Goal: Task Accomplishment & Management: Use online tool/utility

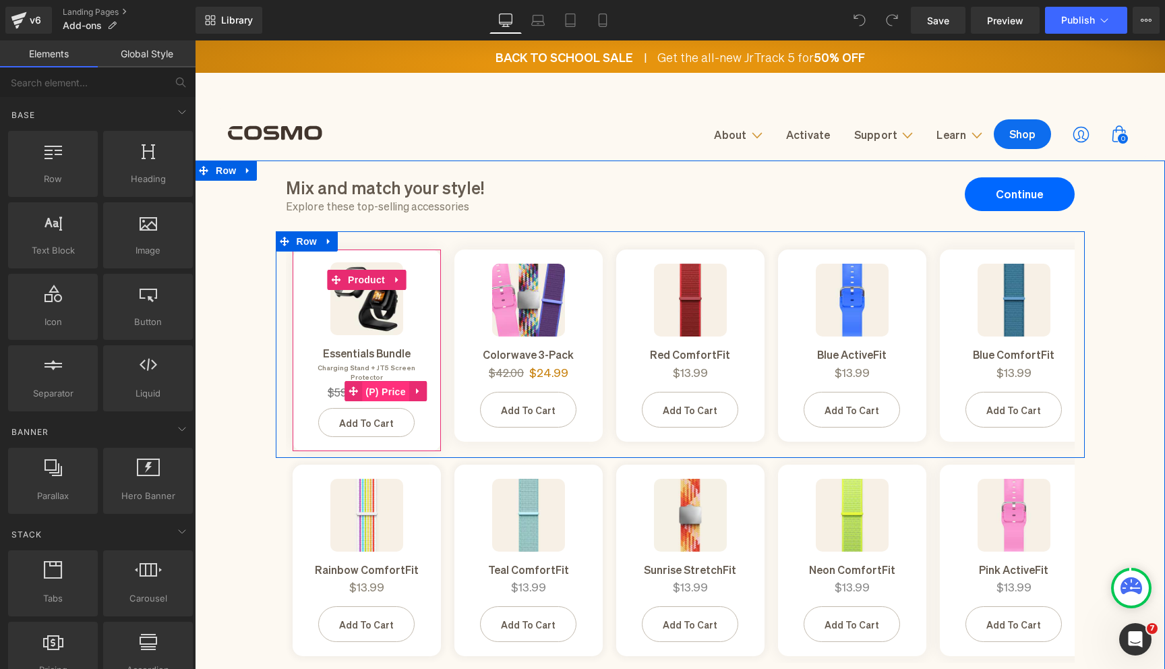
click at [398, 383] on span "(P) Price" at bounding box center [385, 392] width 47 height 20
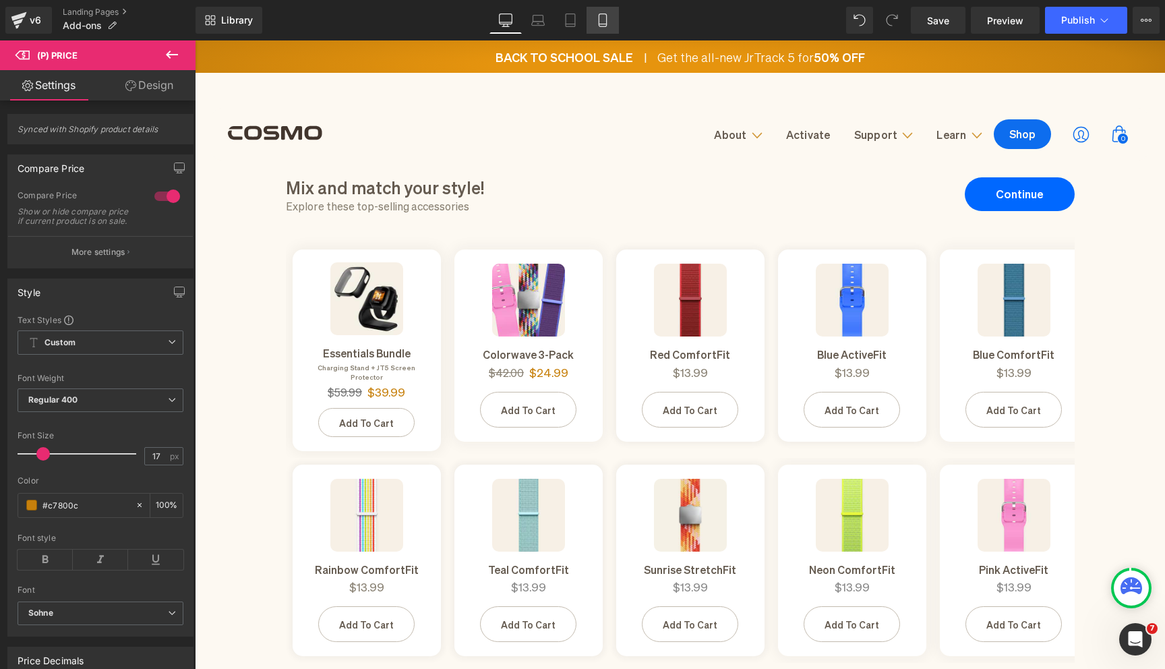
click at [605, 17] on icon at bounding box center [602, 19] width 13 height 13
type input "100"
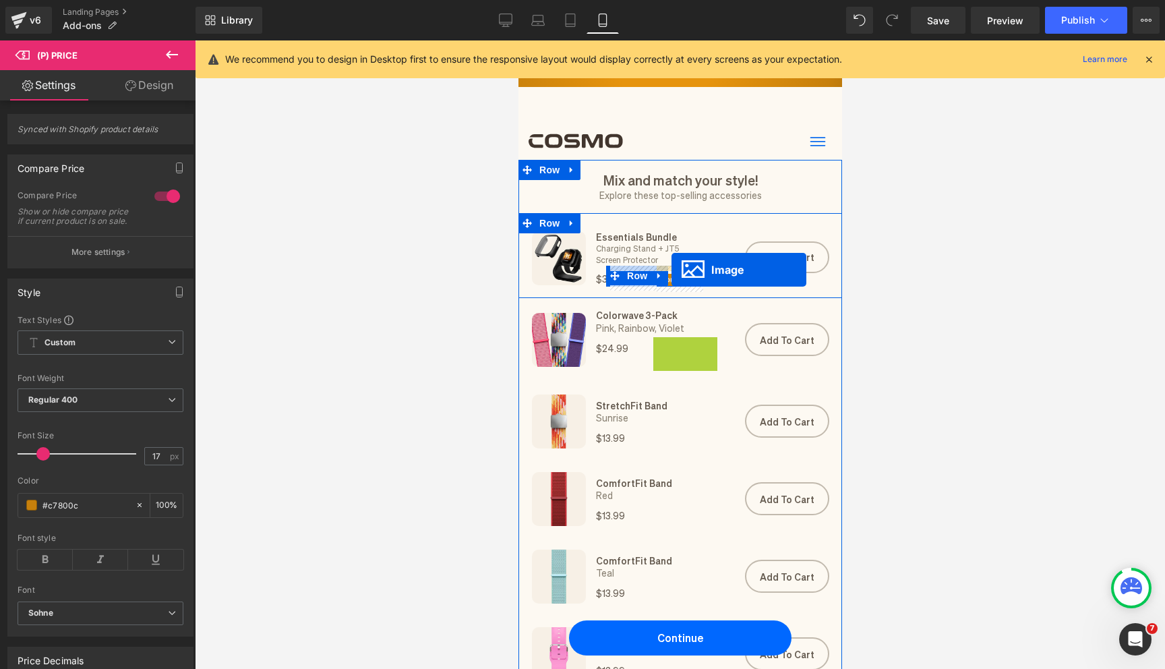
drag, startPoint x: 671, startPoint y: 351, endPoint x: 671, endPoint y: 270, distance: 80.9
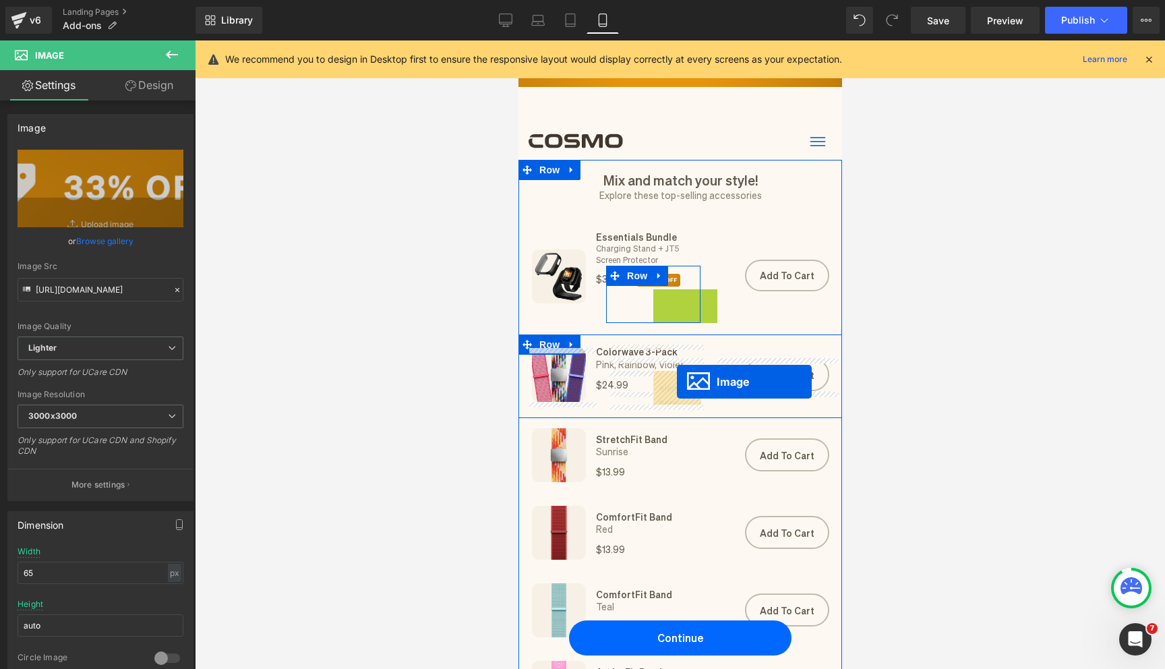
drag, startPoint x: 657, startPoint y: 300, endPoint x: 676, endPoint y: 382, distance: 83.9
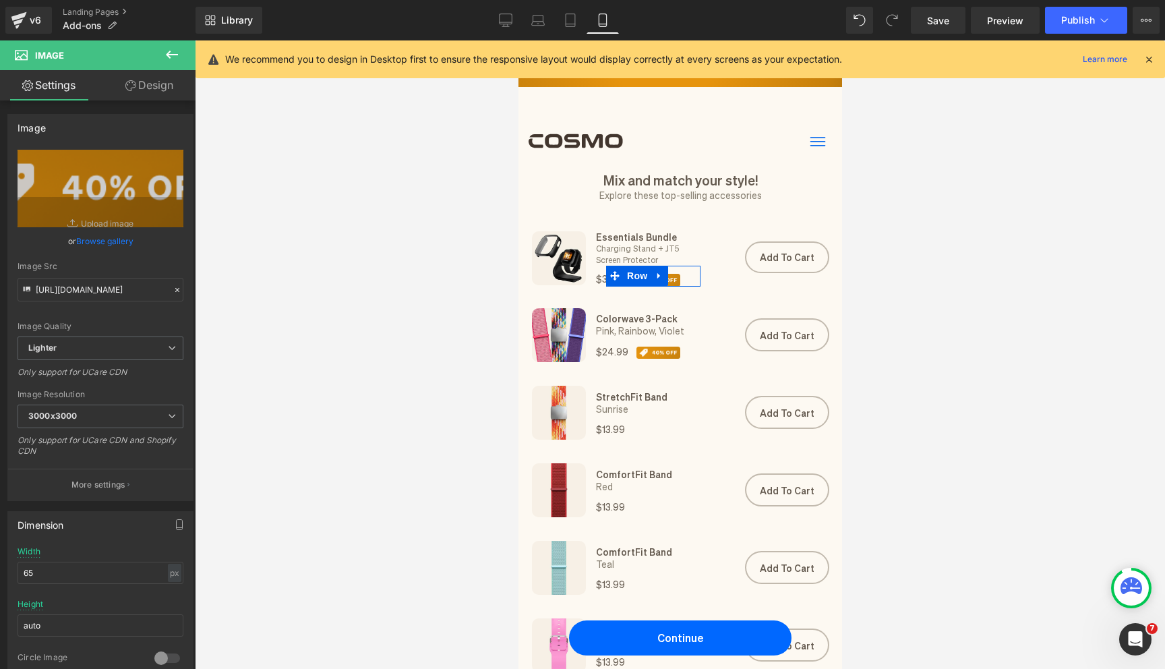
click at [927, 327] on div at bounding box center [680, 354] width 970 height 628
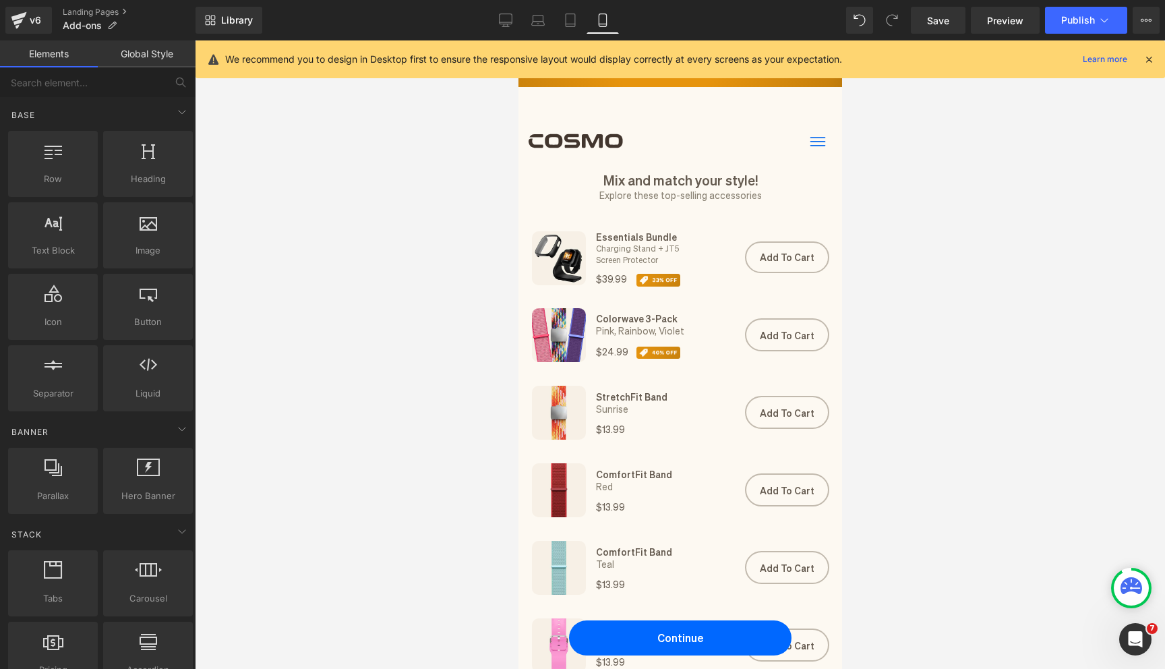
click at [1154, 65] on div at bounding box center [1149, 59] width 11 height 15
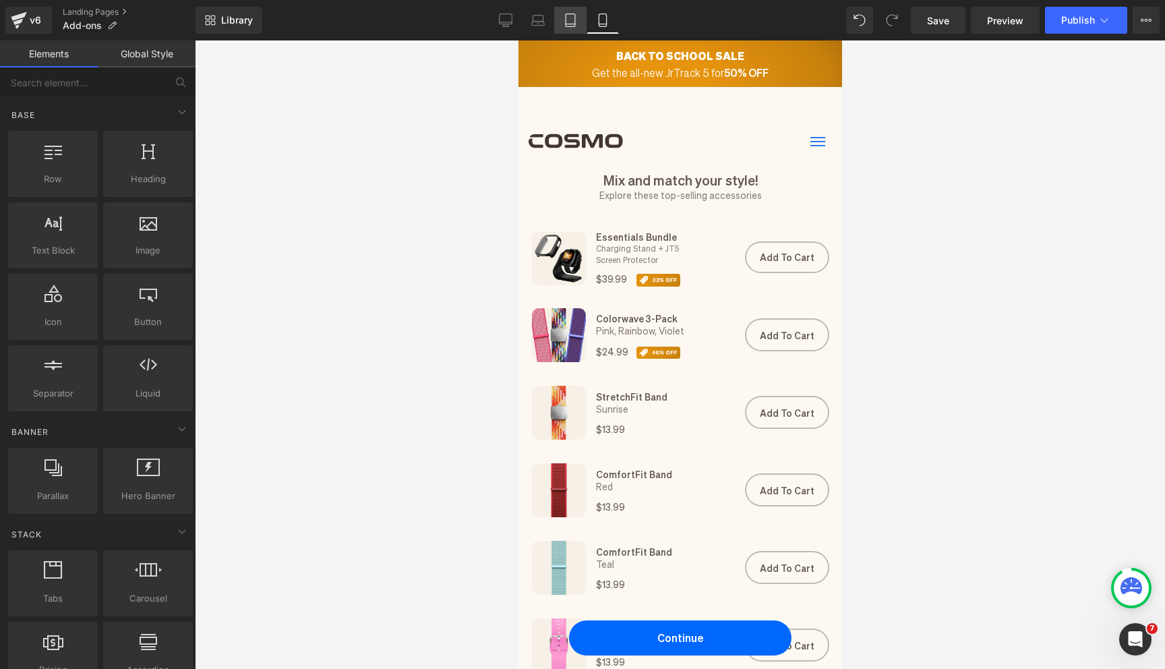
click at [577, 17] on icon at bounding box center [570, 19] width 13 height 13
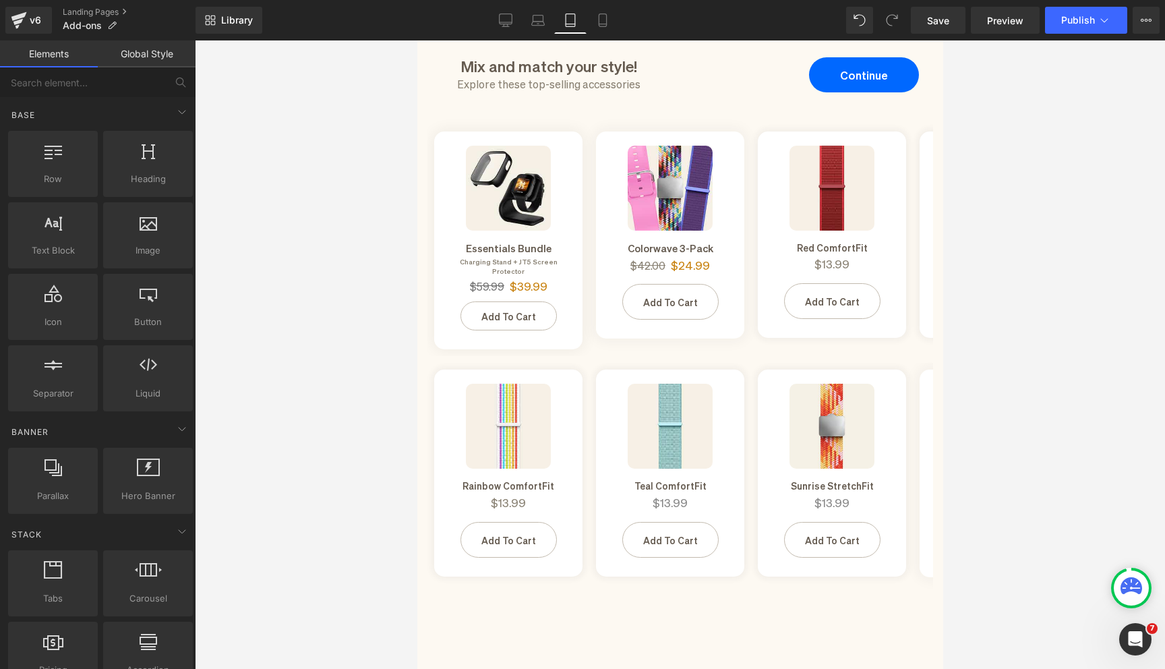
scroll to position [105, 0]
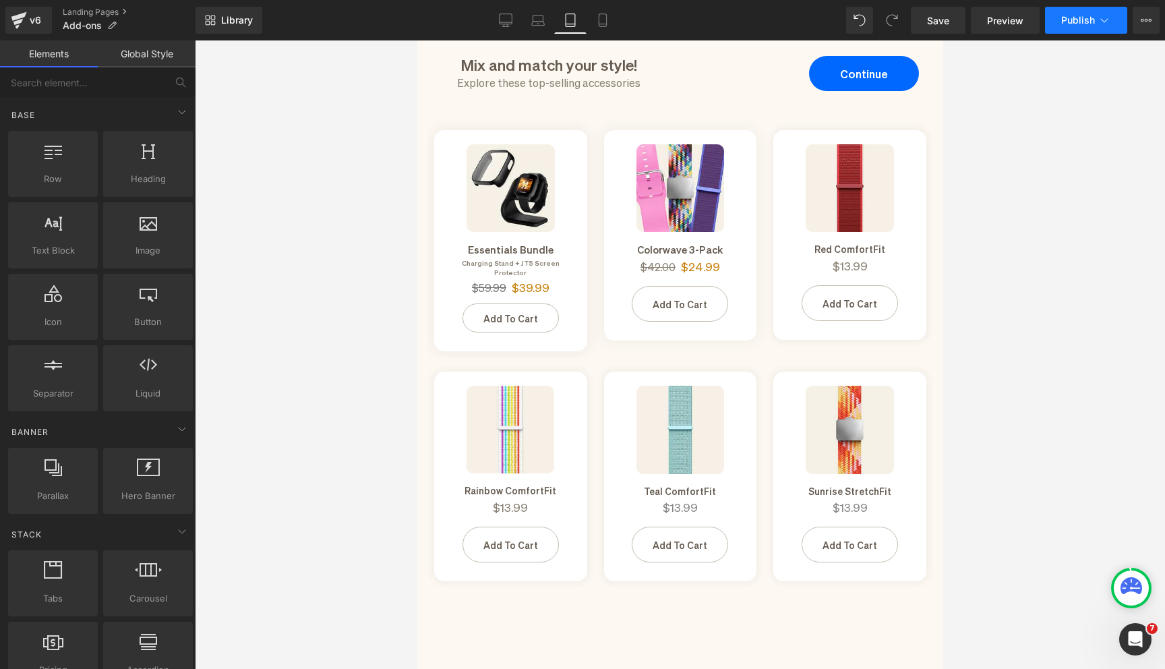
click at [1063, 31] on button "Publish" at bounding box center [1086, 20] width 82 height 27
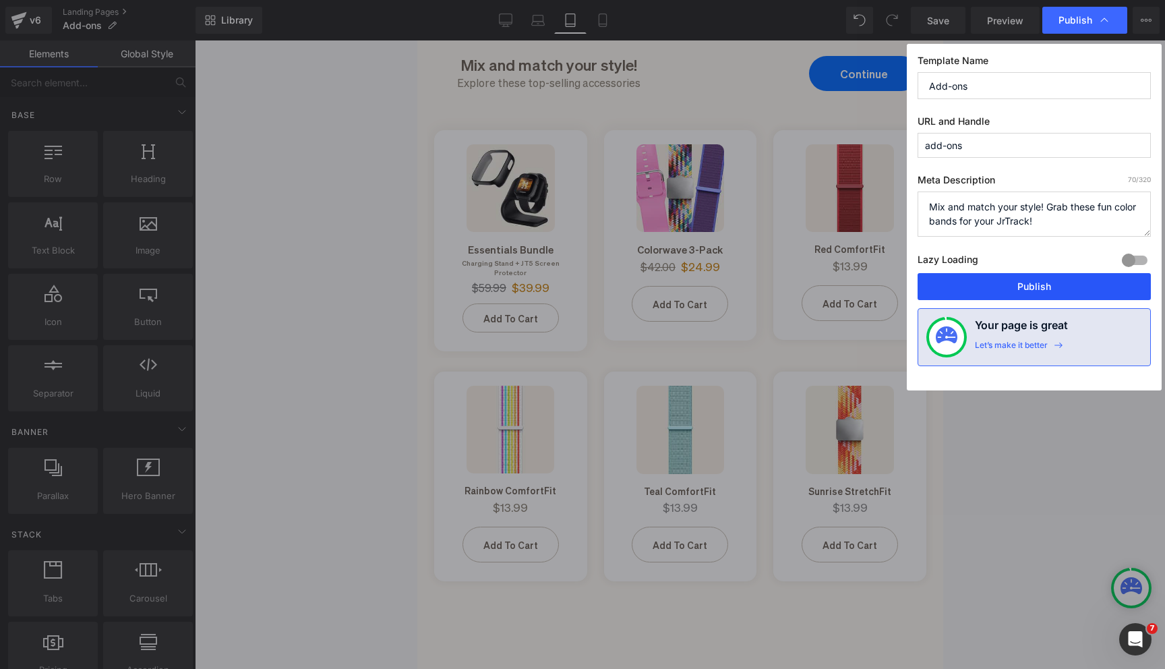
click at [0, 0] on button "Publish" at bounding box center [0, 0] width 0 height 0
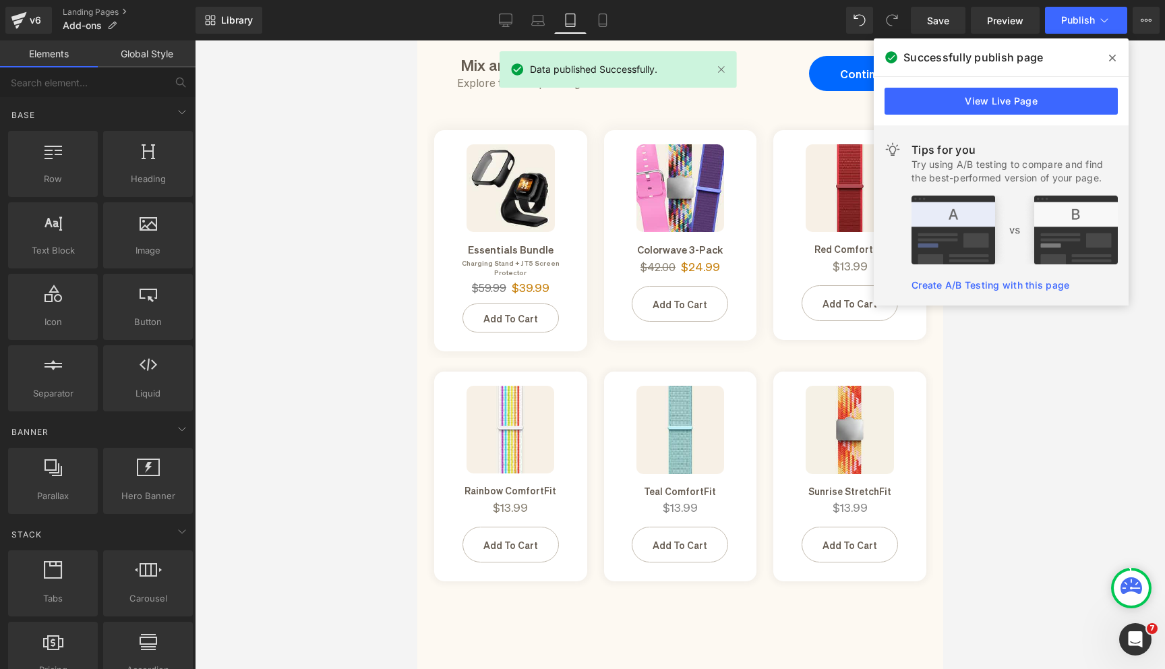
click at [0, 0] on span at bounding box center [0, 0] width 0 height 0
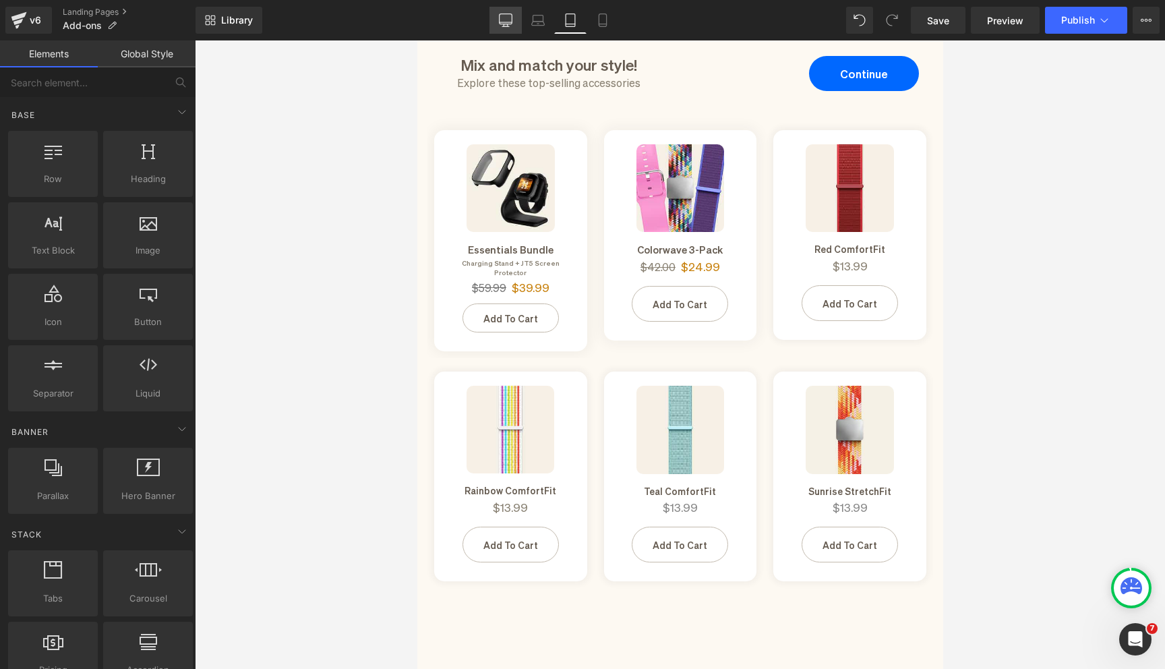
click at [509, 19] on icon at bounding box center [505, 19] width 13 height 13
